Goal: Check status: Check status

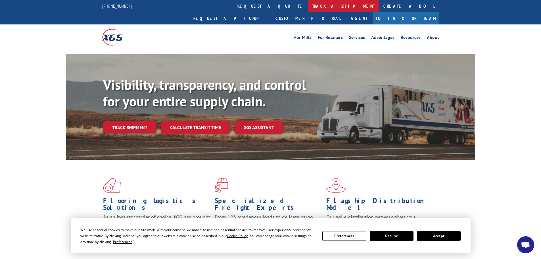
click at [308, 7] on link "track a shipment" at bounding box center [343, 6] width 71 height 12
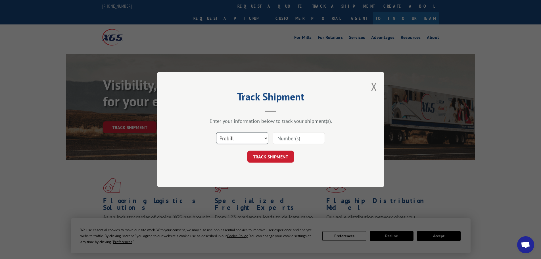
click at [237, 136] on select "Select category... Probill BOL PO" at bounding box center [242, 138] width 52 height 12
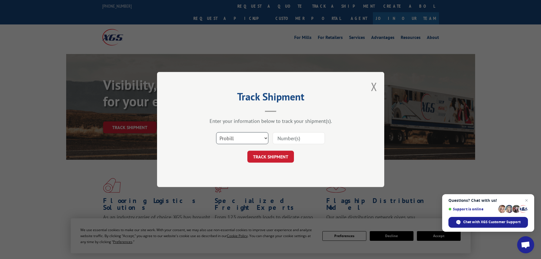
select select "bol"
click at [216, 132] on select "Select category... Probill BOL PO" at bounding box center [242, 138] width 52 height 12
click at [287, 141] on input at bounding box center [298, 138] width 52 height 12
paste input "5193945"
type input "5193945"
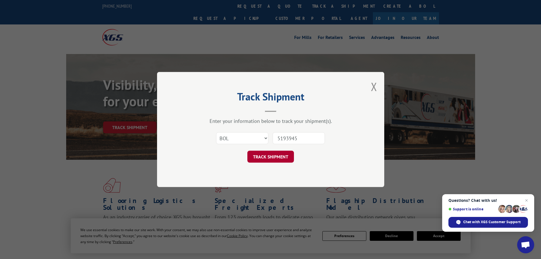
click at [272, 156] on button "TRACK SHIPMENT" at bounding box center [270, 156] width 47 height 12
